Goal: Transaction & Acquisition: Subscribe to service/newsletter

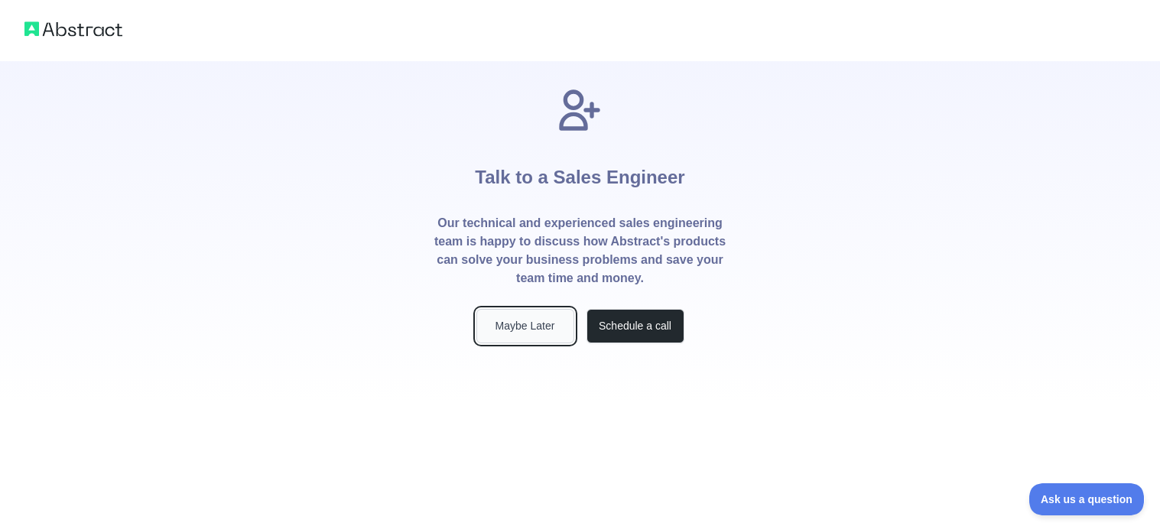
click at [557, 321] on button "Maybe Later" at bounding box center [525, 326] width 98 height 34
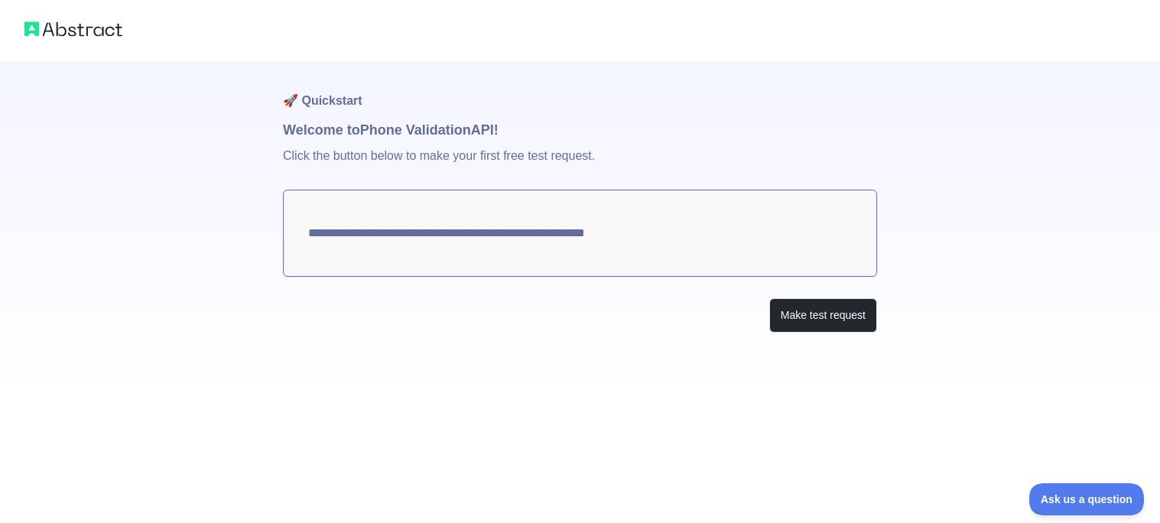
click at [656, 248] on textarea "**********" at bounding box center [580, 233] width 594 height 87
click at [769, 307] on button "Make test request" at bounding box center [823, 315] width 108 height 34
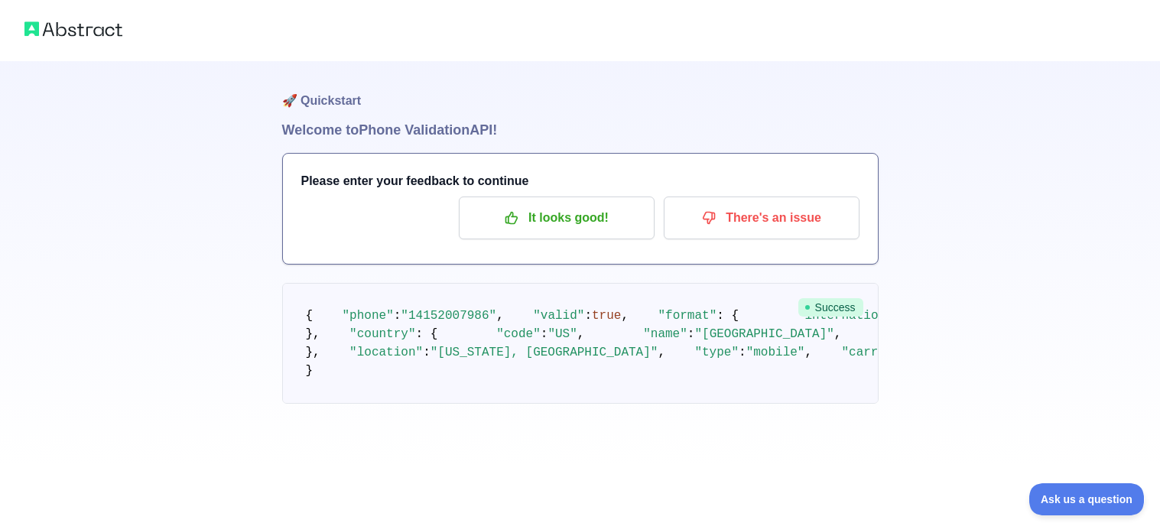
scroll to position [30, 0]
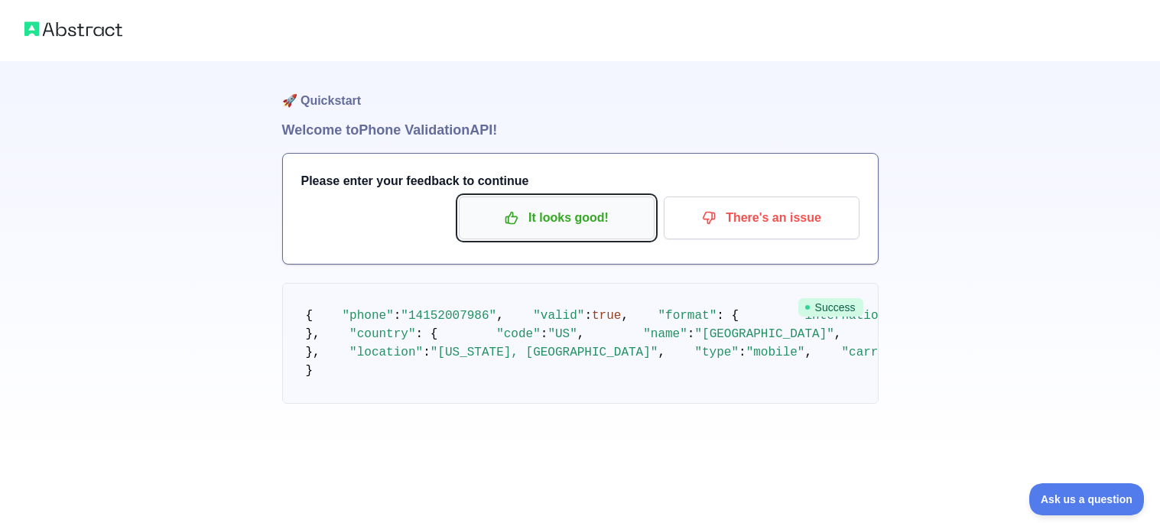
click at [550, 205] on p "It looks good!" at bounding box center [556, 218] width 173 height 26
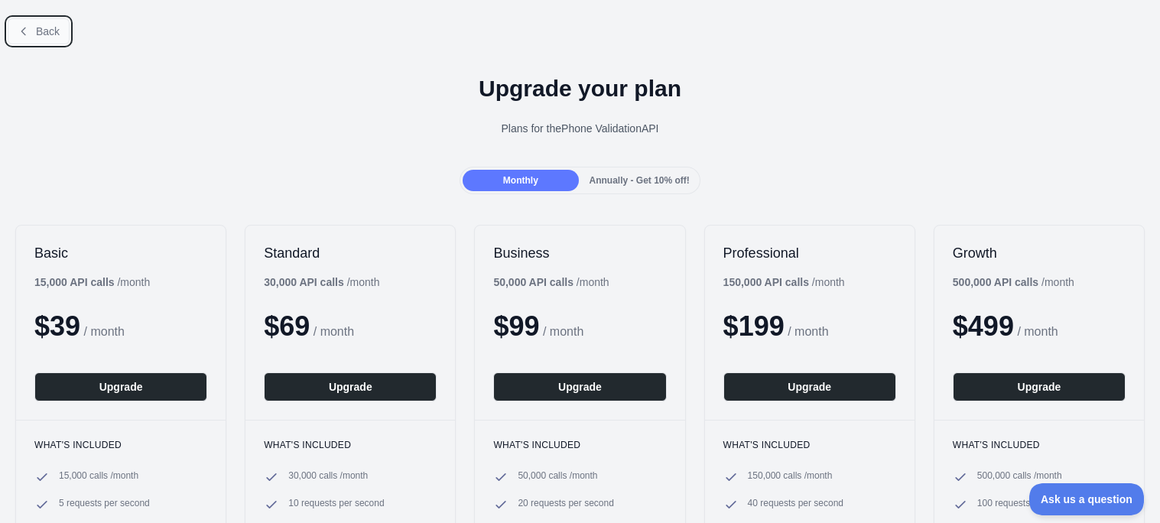
click at [46, 39] on button "Back" at bounding box center [39, 31] width 62 height 26
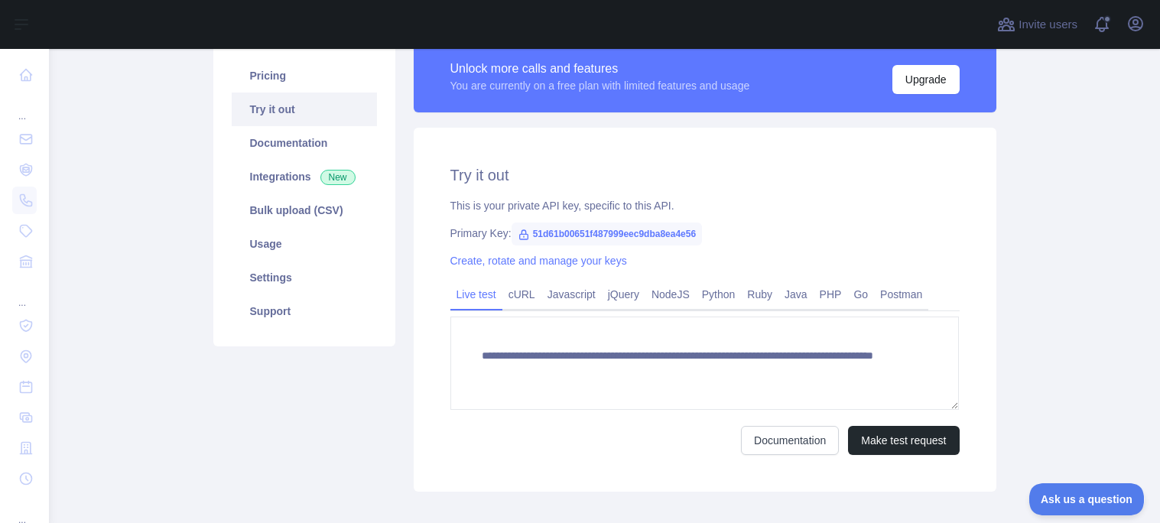
scroll to position [91, 0]
